Goal: Task Accomplishment & Management: Manage account settings

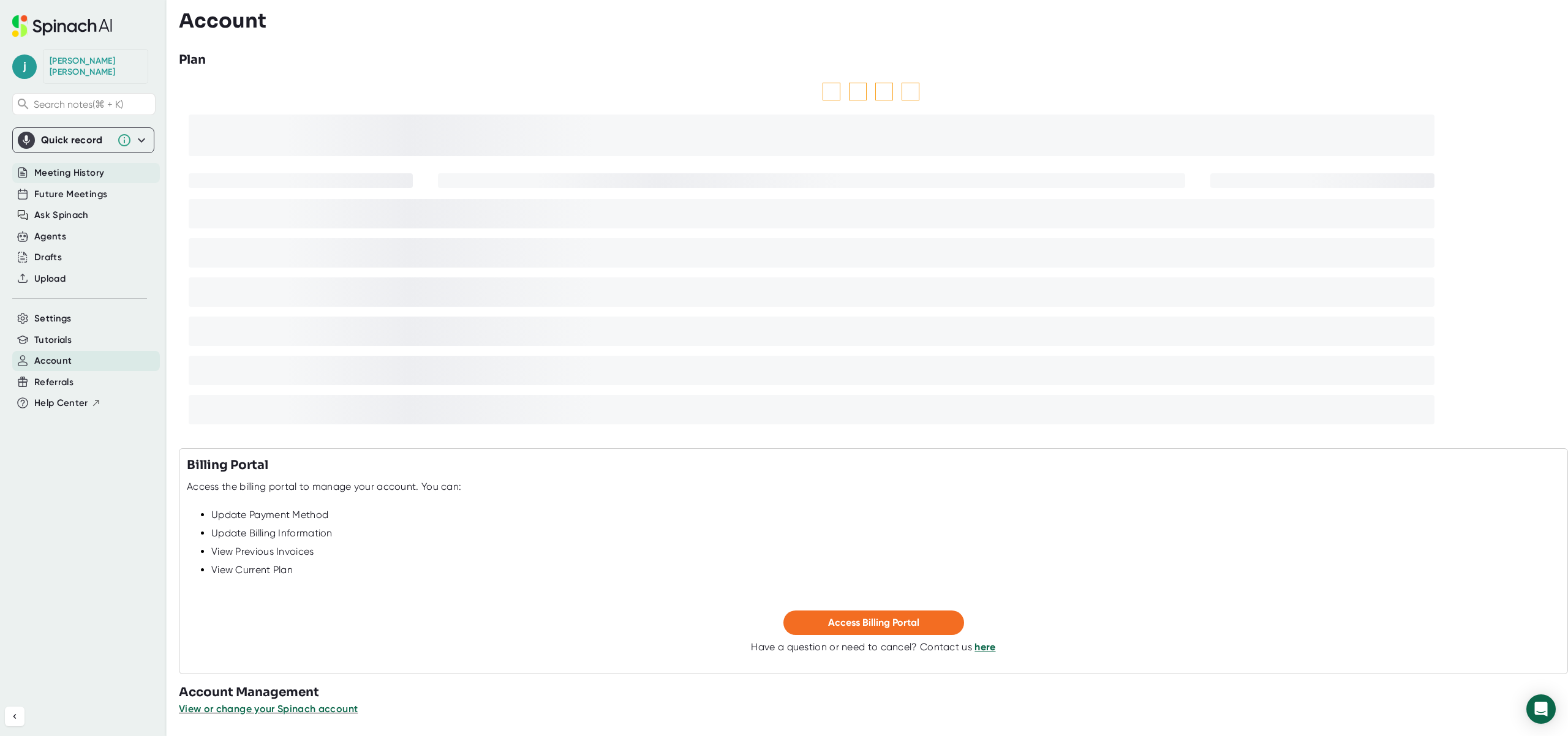
click at [93, 166] on span "Meeting History" at bounding box center [69, 173] width 70 height 14
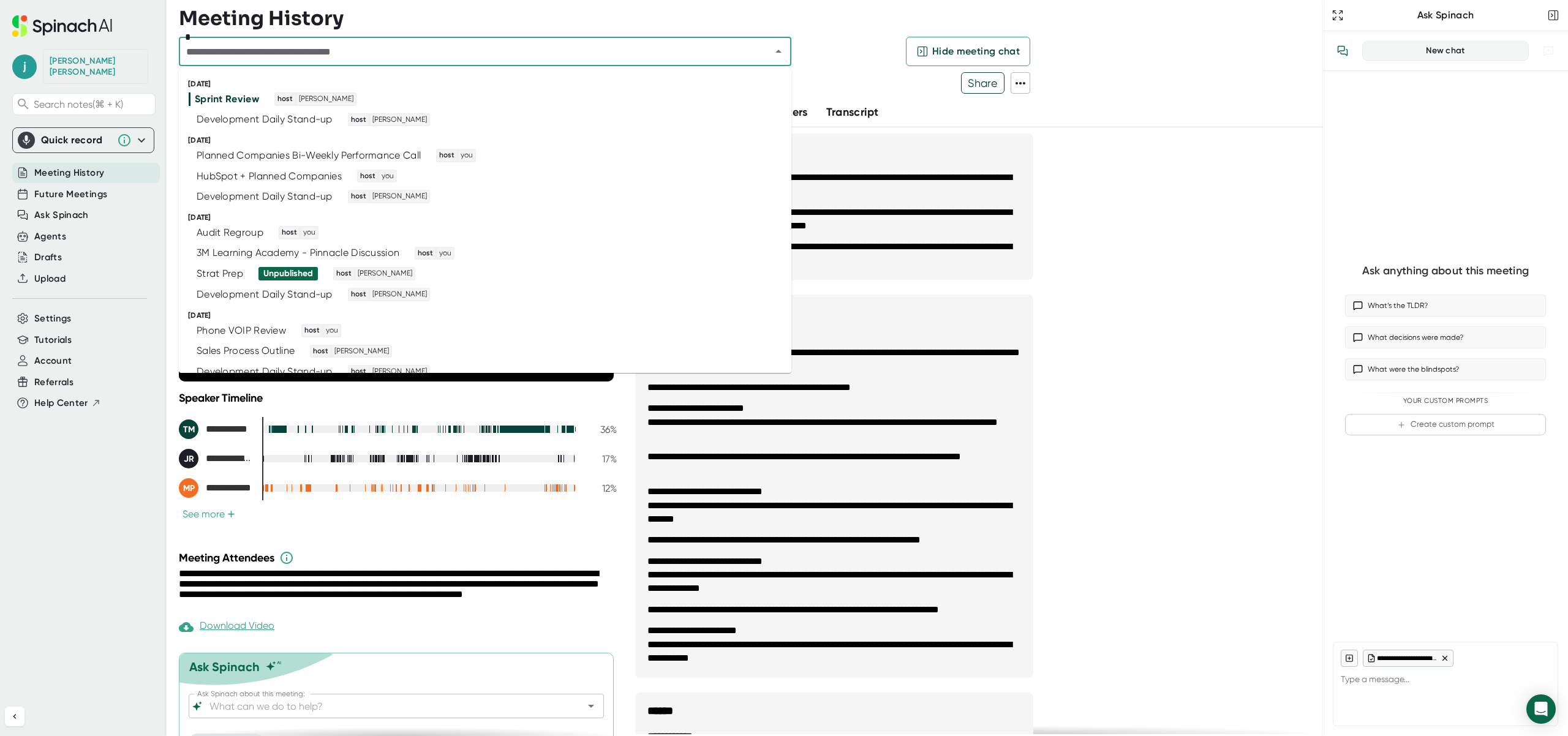
click at [456, 57] on input "text" at bounding box center [466, 52] width 569 height 17
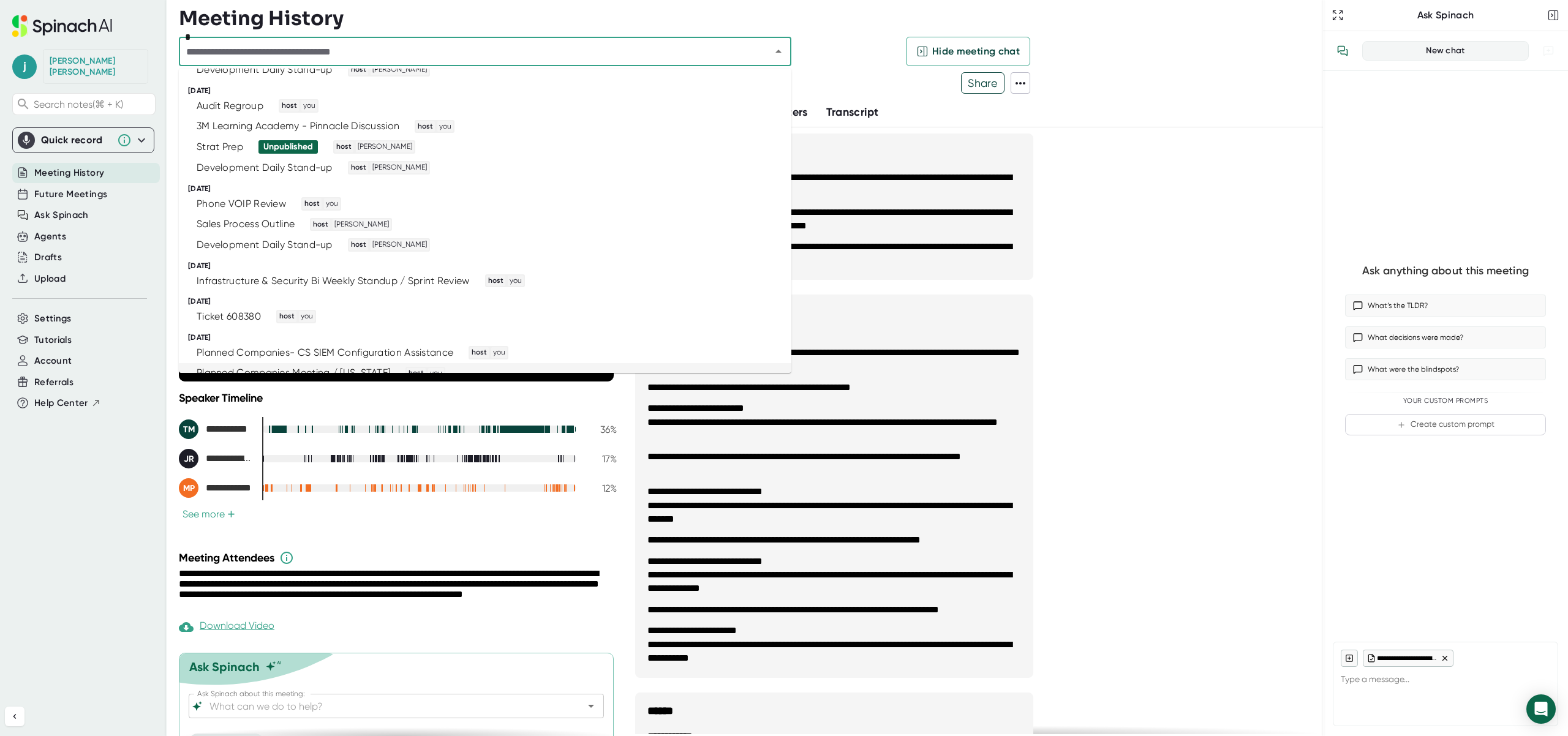
scroll to position [126, 0]
click at [272, 205] on div "Phone VOIP Review" at bounding box center [241, 204] width 90 height 12
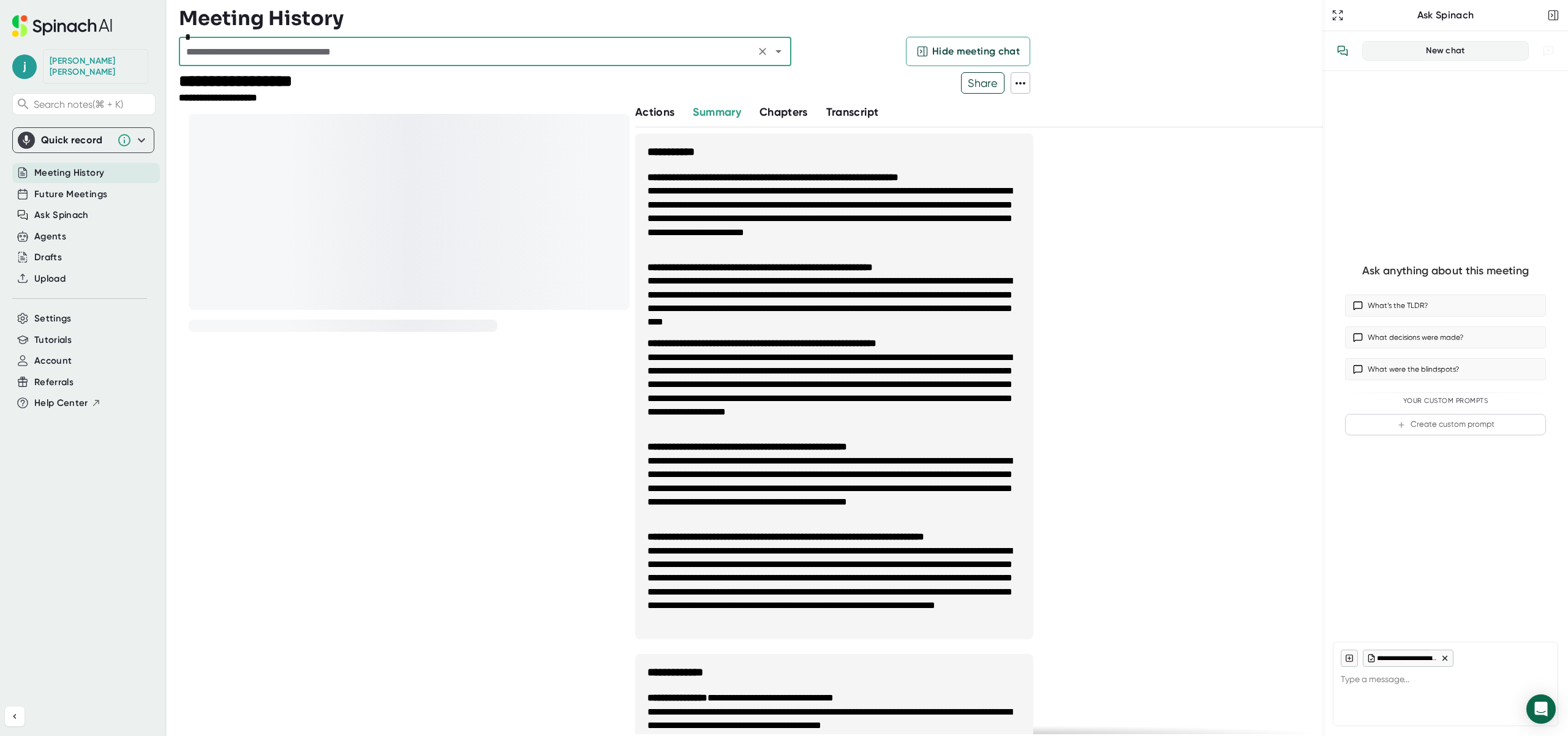
type textarea "x"
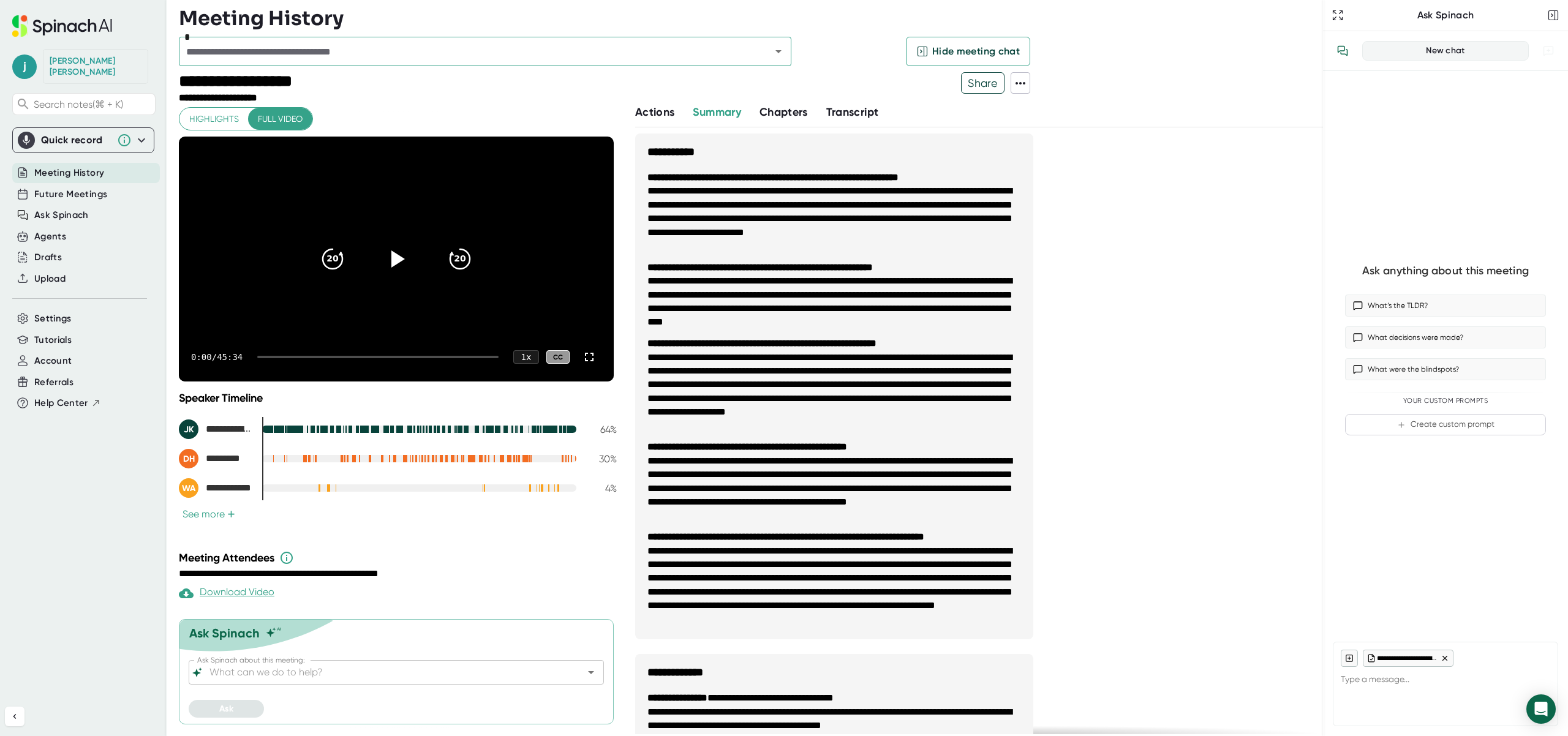
click at [1023, 81] on icon at bounding box center [1020, 83] width 14 height 14
click at [47, 161] on div at bounding box center [784, 368] width 1568 height 736
click at [50, 187] on span "Future Meetings" at bounding box center [71, 194] width 73 height 14
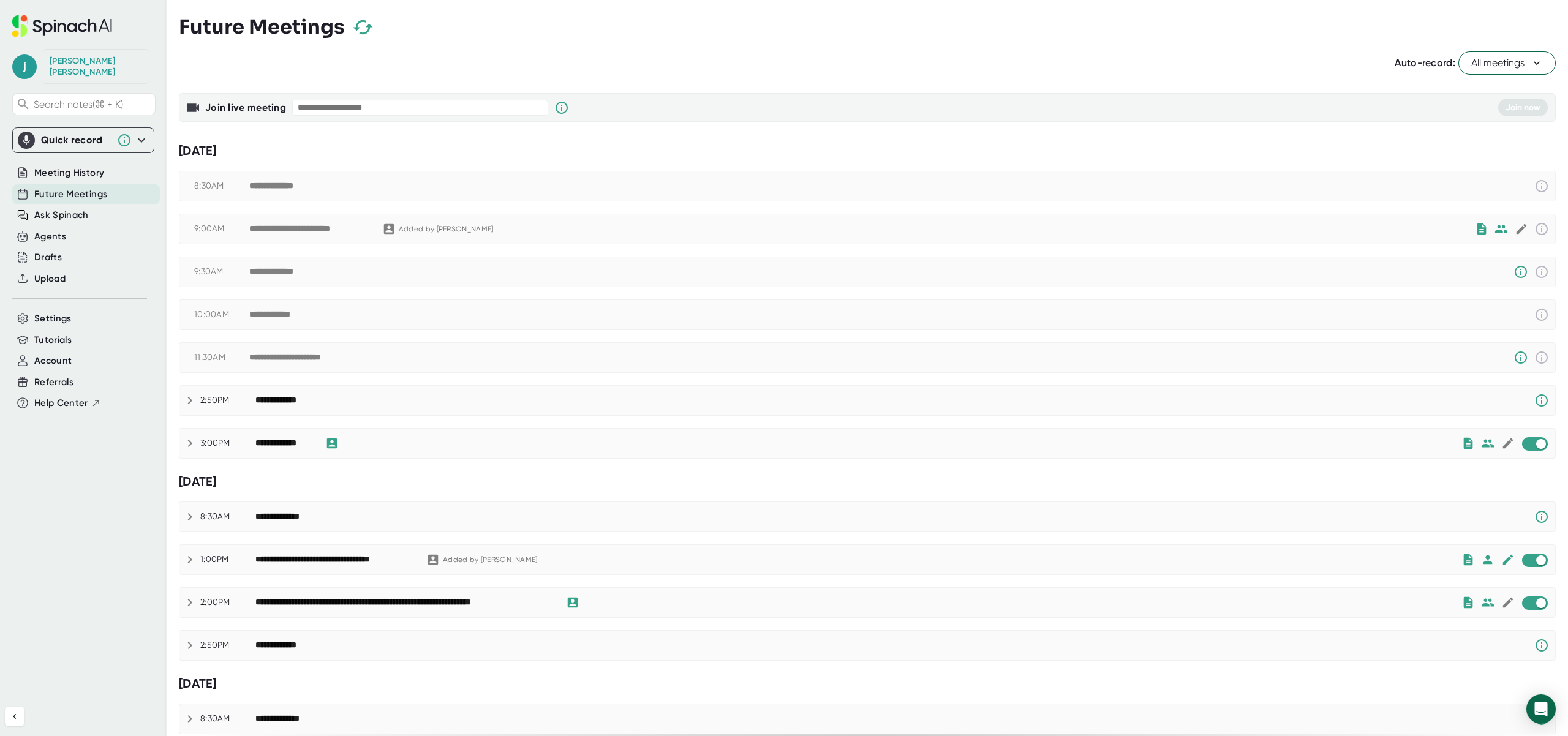
click at [1506, 64] on span "All meetings" at bounding box center [1508, 63] width 72 height 14
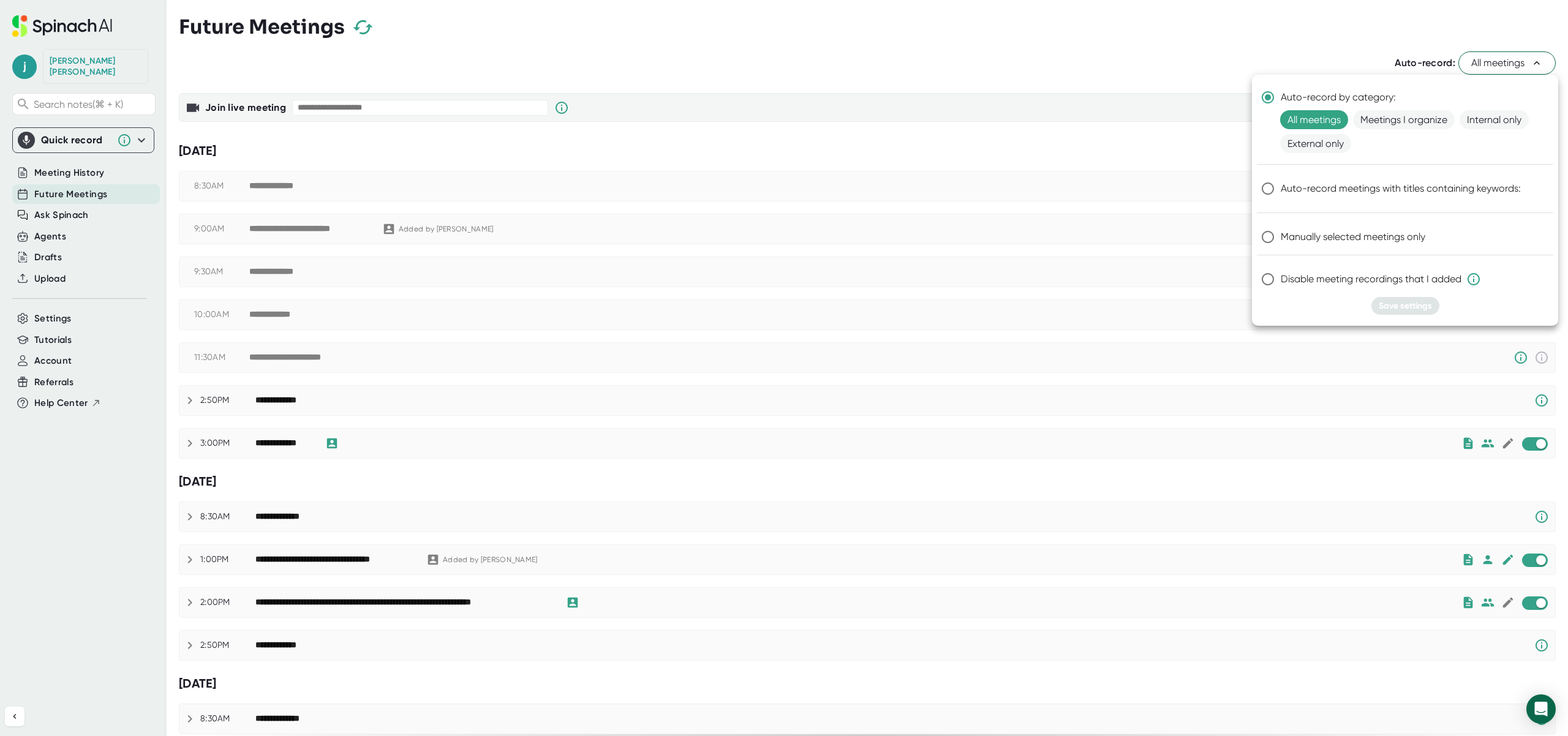
click at [806, 58] on div at bounding box center [784, 368] width 1568 height 736
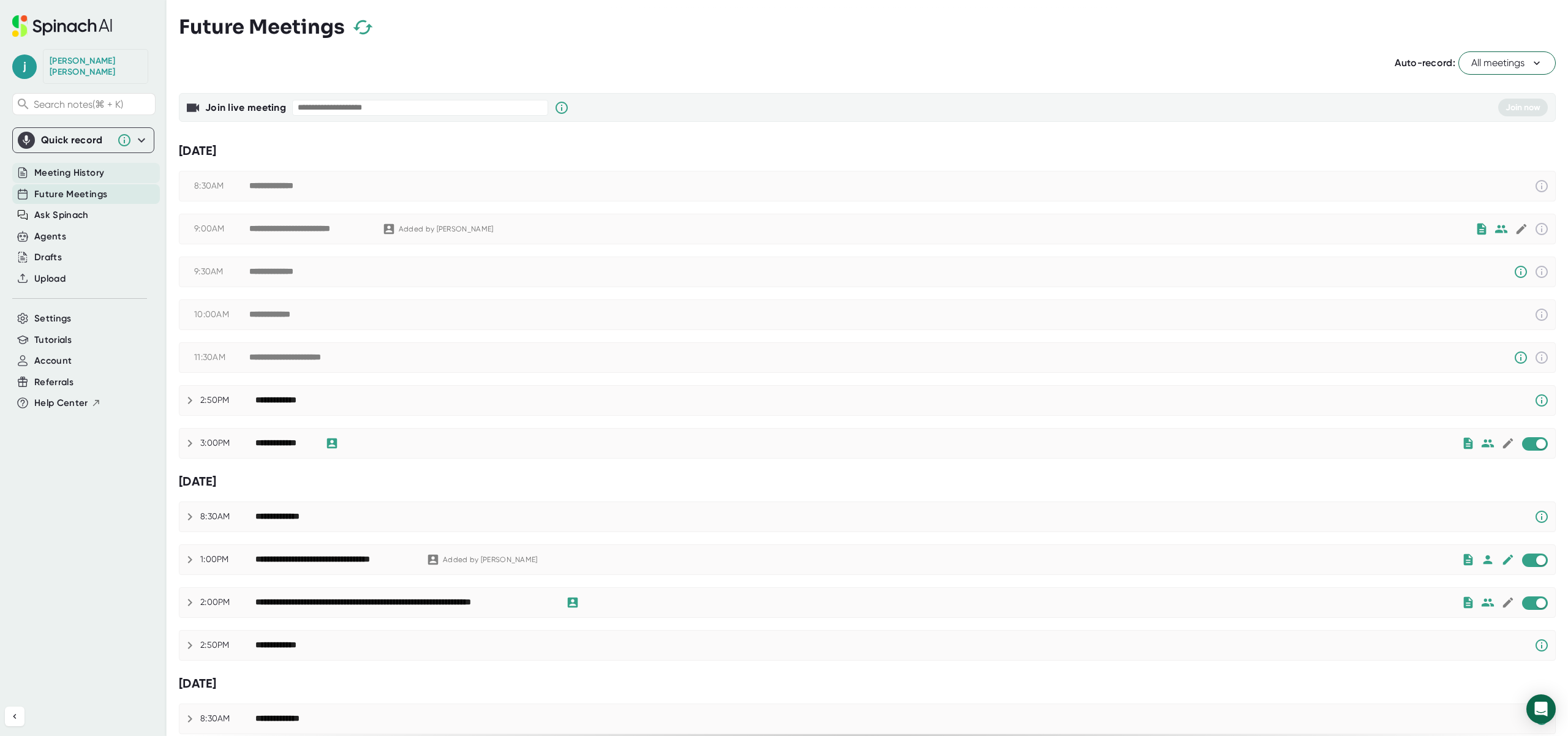
click at [65, 166] on span "Meeting History" at bounding box center [69, 173] width 70 height 14
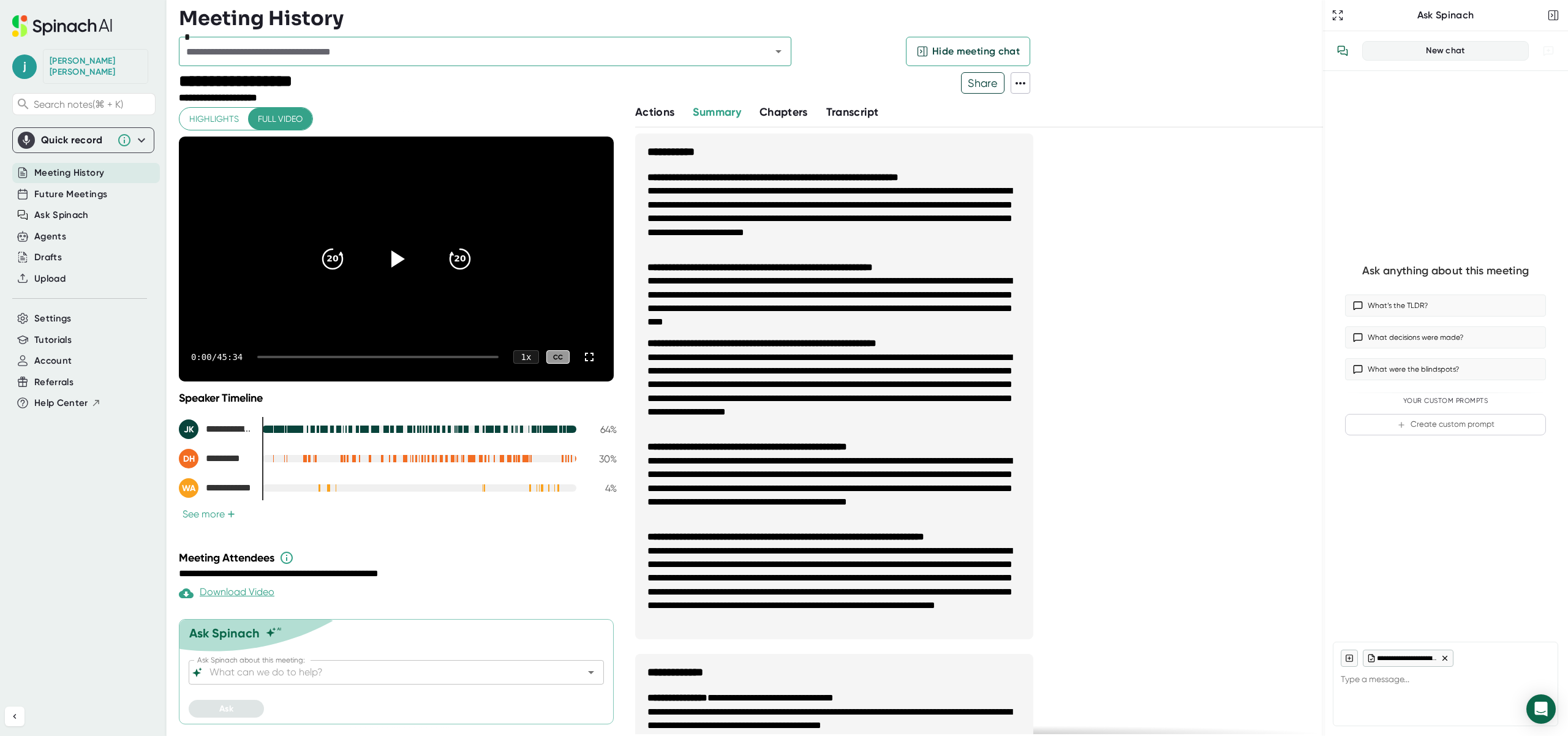
click at [1024, 84] on icon at bounding box center [1020, 83] width 14 height 14
click at [1053, 187] on div "Delete Meeting Data" at bounding box center [1085, 187] width 98 height 12
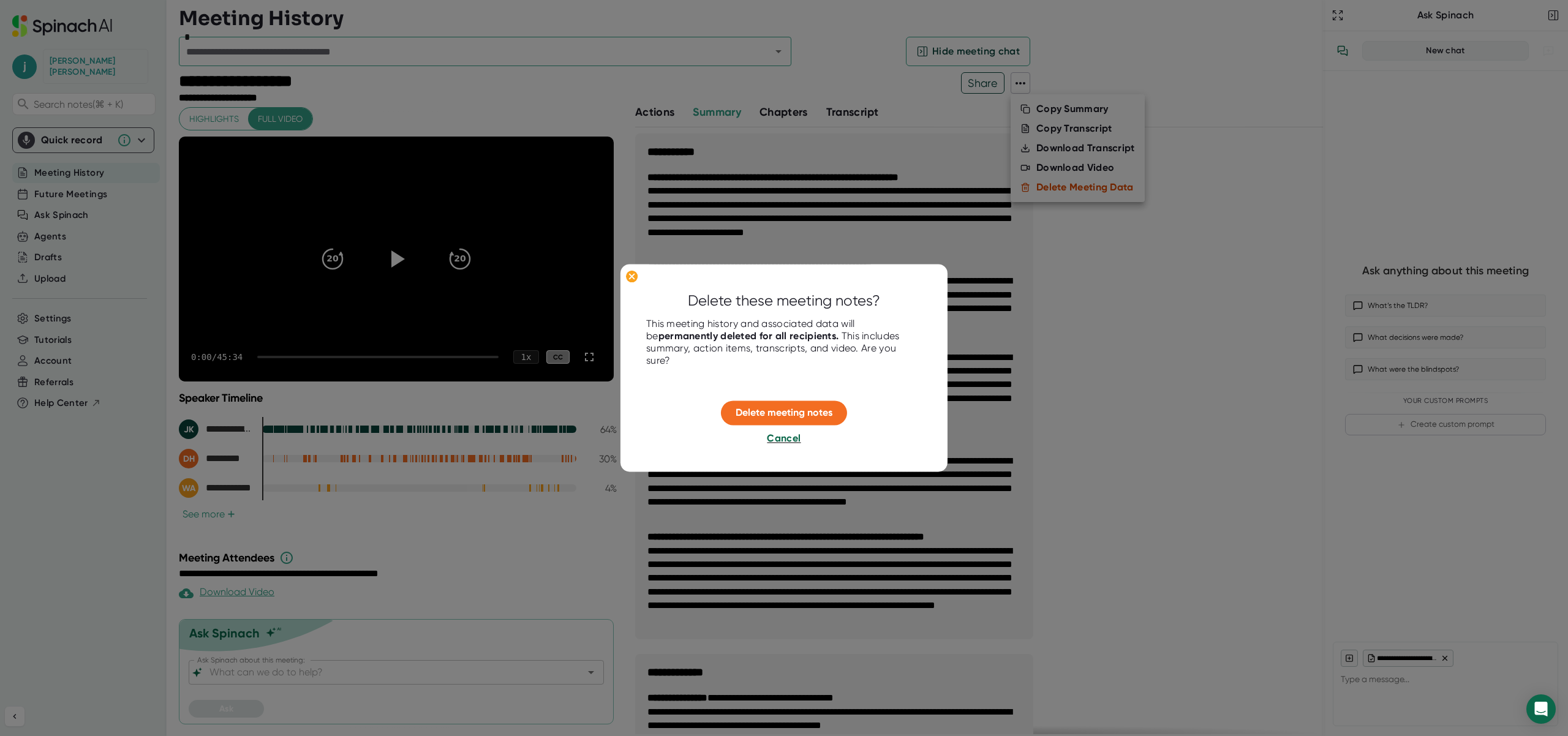
click at [790, 437] on span "Cancel" at bounding box center [784, 439] width 34 height 11
type textarea "x"
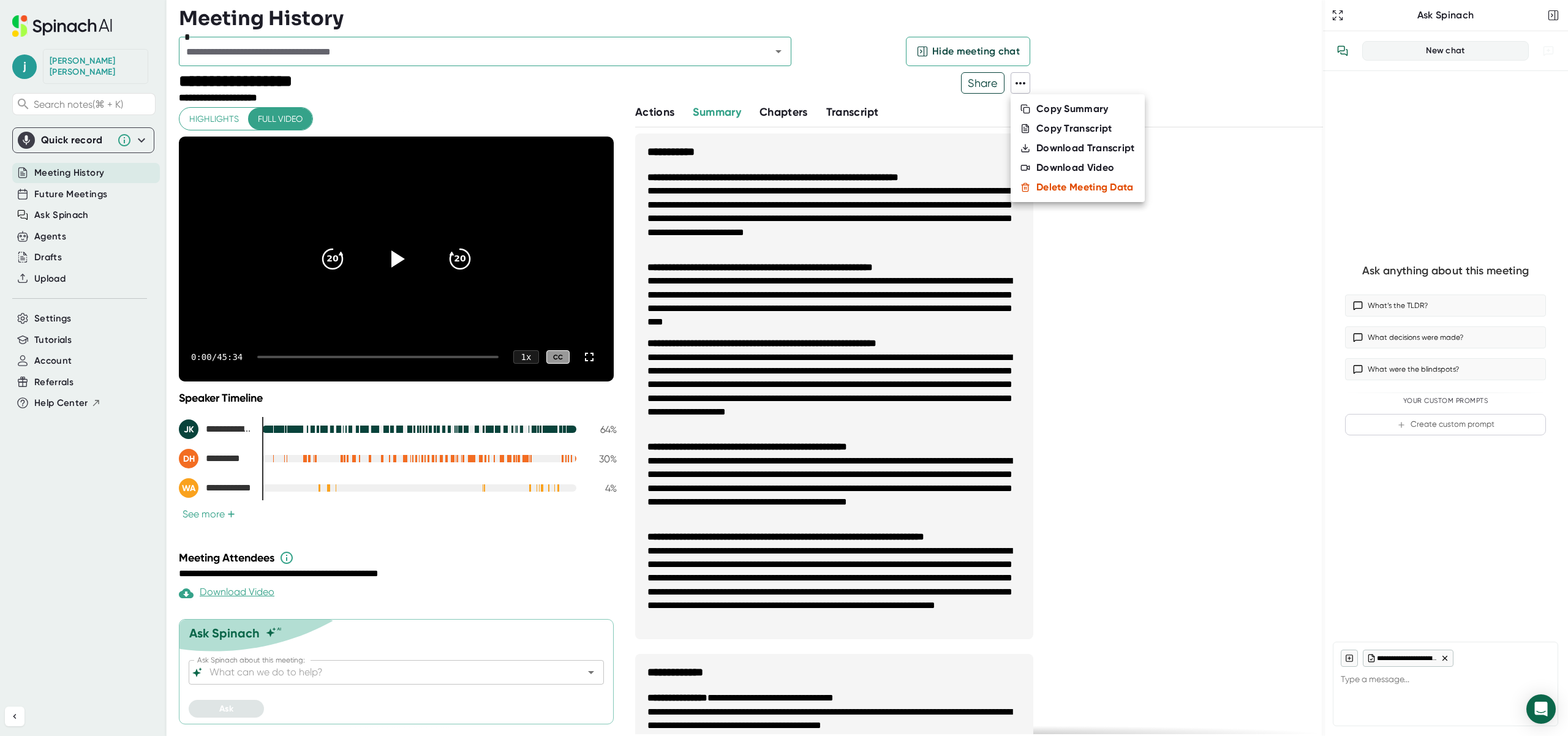
drag, startPoint x: 1315, startPoint y: 283, endPoint x: 1318, endPoint y: 361, distance: 78.1
click at [1318, 361] on div at bounding box center [784, 368] width 1568 height 736
click at [271, 671] on input "Ask Spinach about this meeting:" at bounding box center [386, 672] width 357 height 17
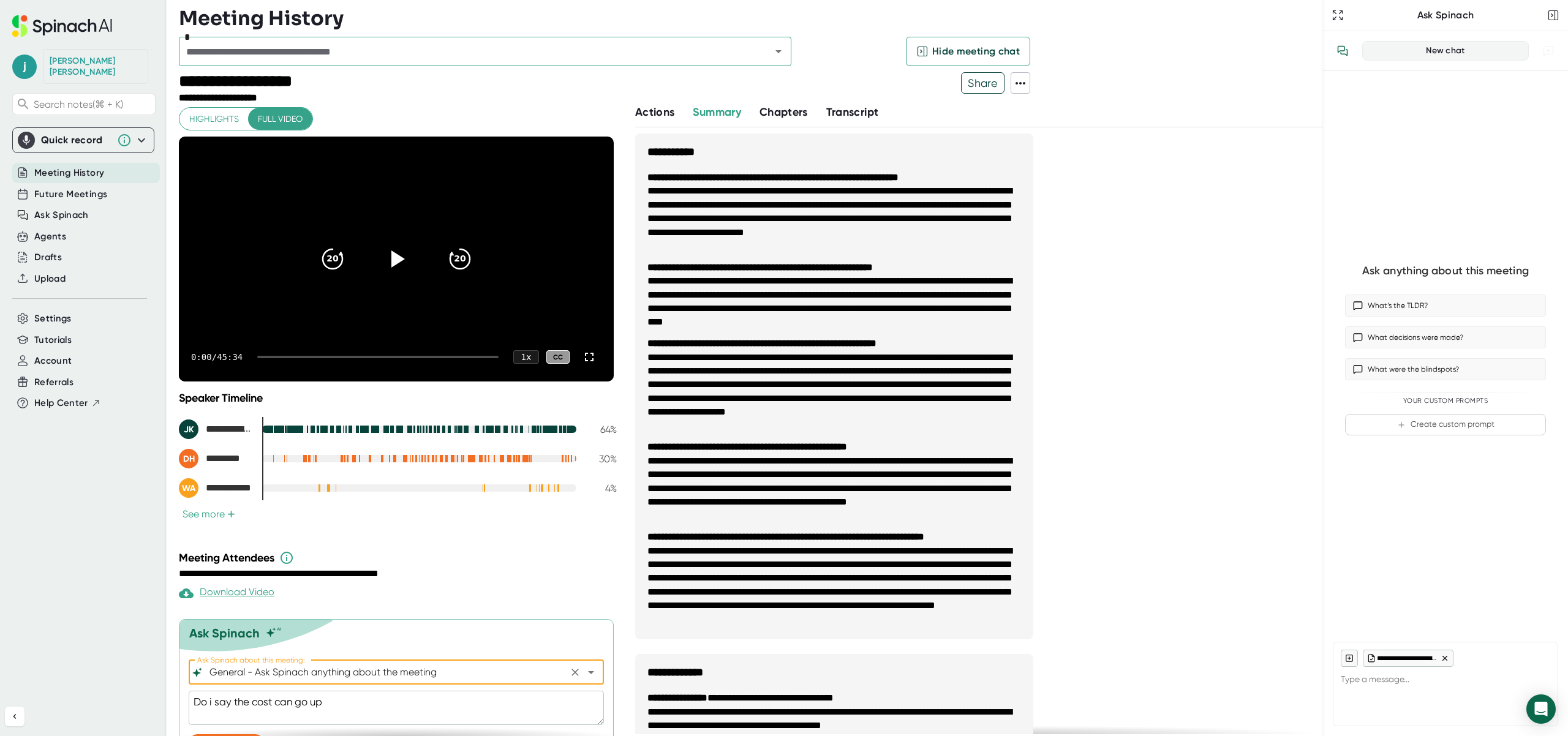
scroll to position [28, 0]
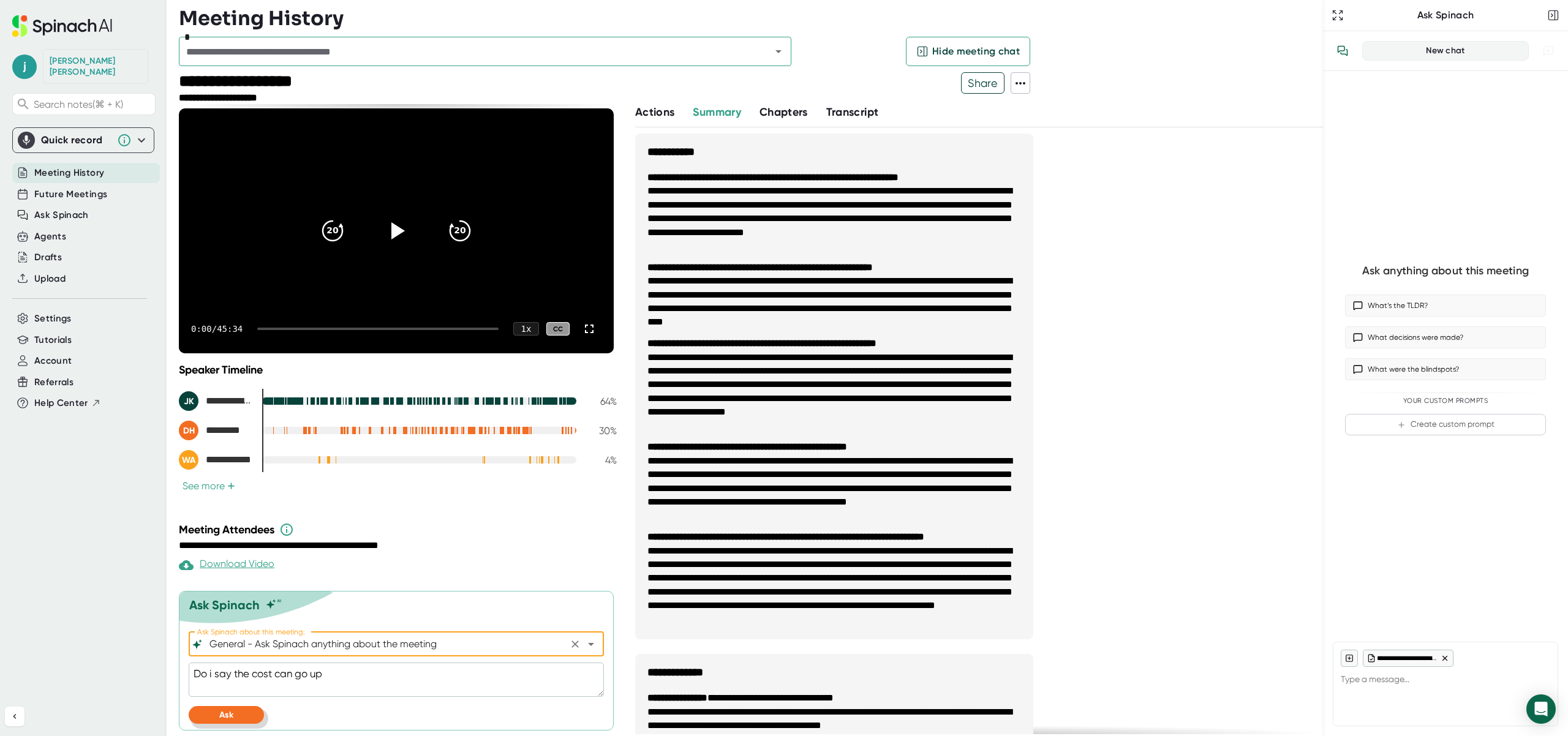
type input "General - Ask Spinach anything about the meeting"
click at [233, 711] on span "Ask" at bounding box center [227, 714] width 14 height 11
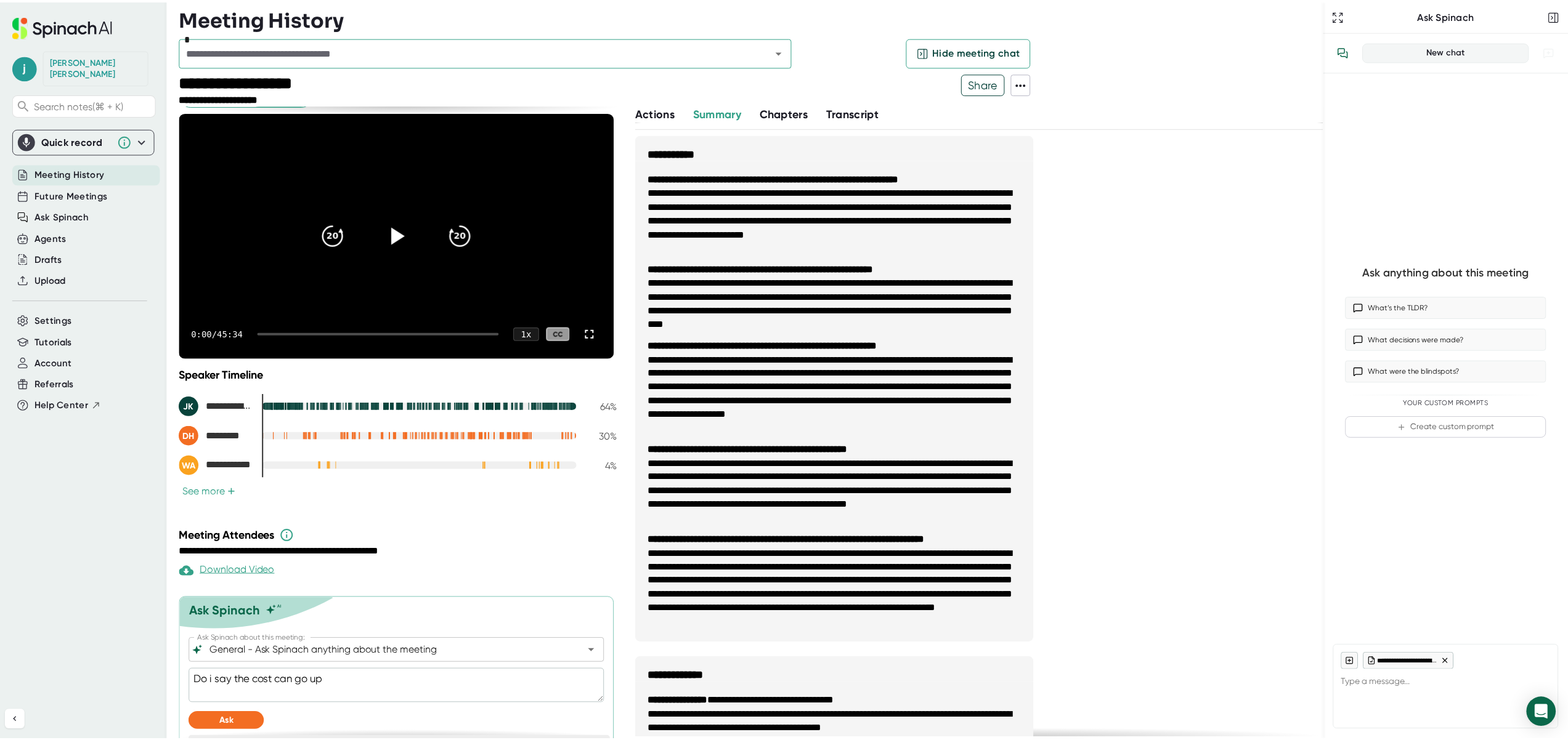
scroll to position [0, 0]
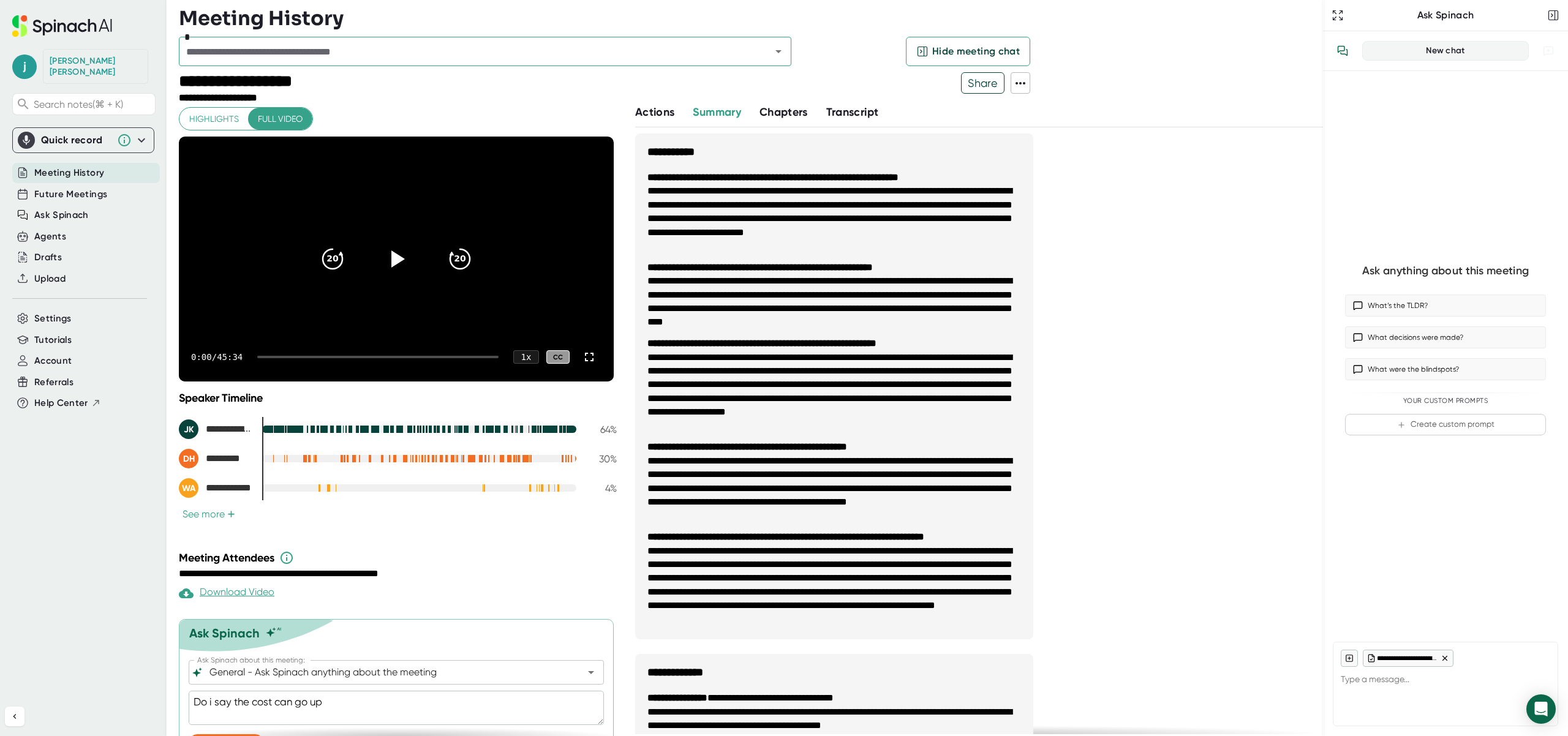
click at [1025, 82] on icon at bounding box center [1020, 83] width 14 height 14
click at [1011, 54] on div at bounding box center [784, 368] width 1568 height 736
click at [999, 54] on span "Hide meeting chat" at bounding box center [976, 51] width 88 height 14
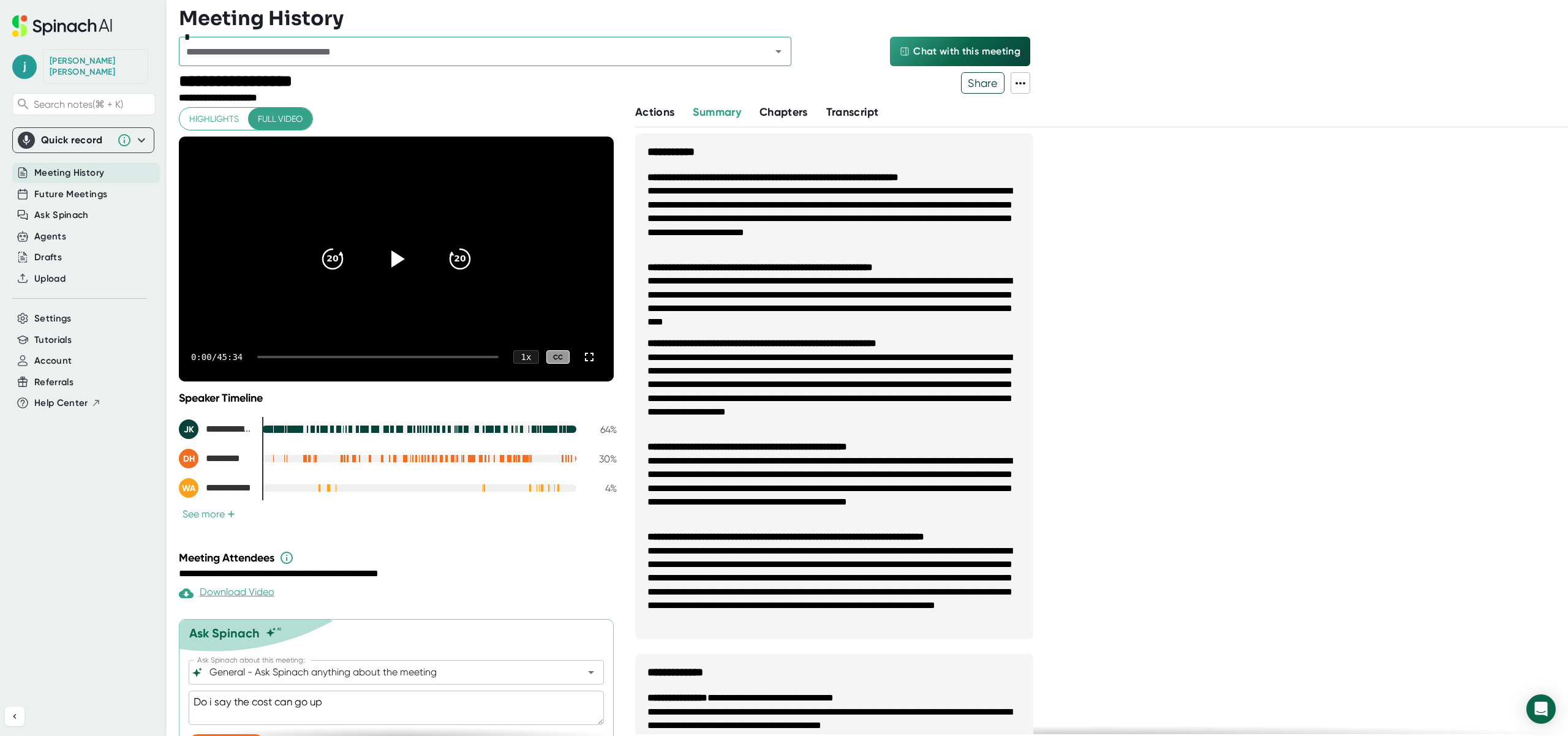
click at [1023, 78] on icon at bounding box center [1020, 83] width 14 height 14
click at [1039, 187] on div "Delete Meeting Data" at bounding box center [1085, 187] width 98 height 12
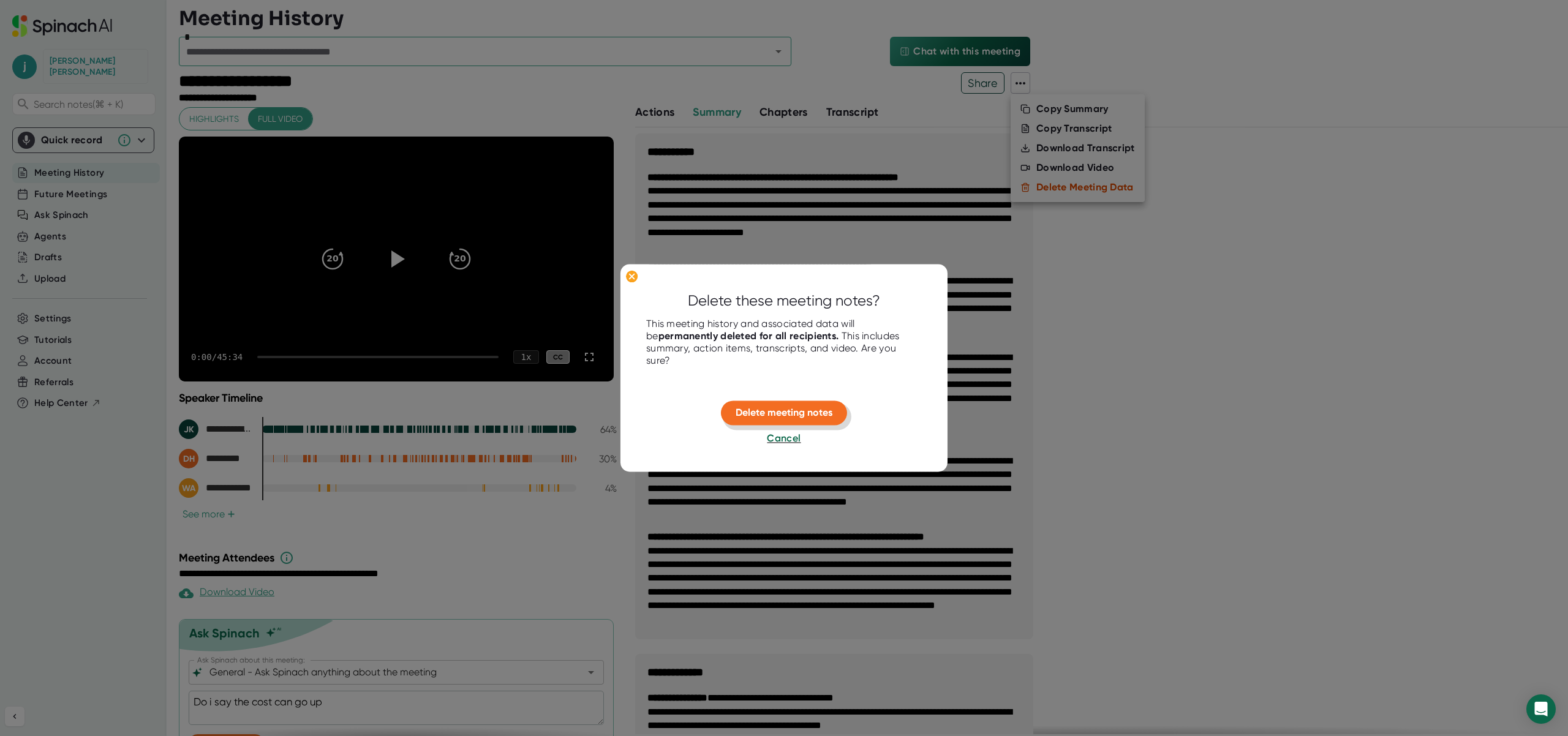
click at [800, 410] on span "Delete meeting notes" at bounding box center [784, 413] width 97 height 11
type textarea "x"
